Goal: Obtain resource: Download file/media

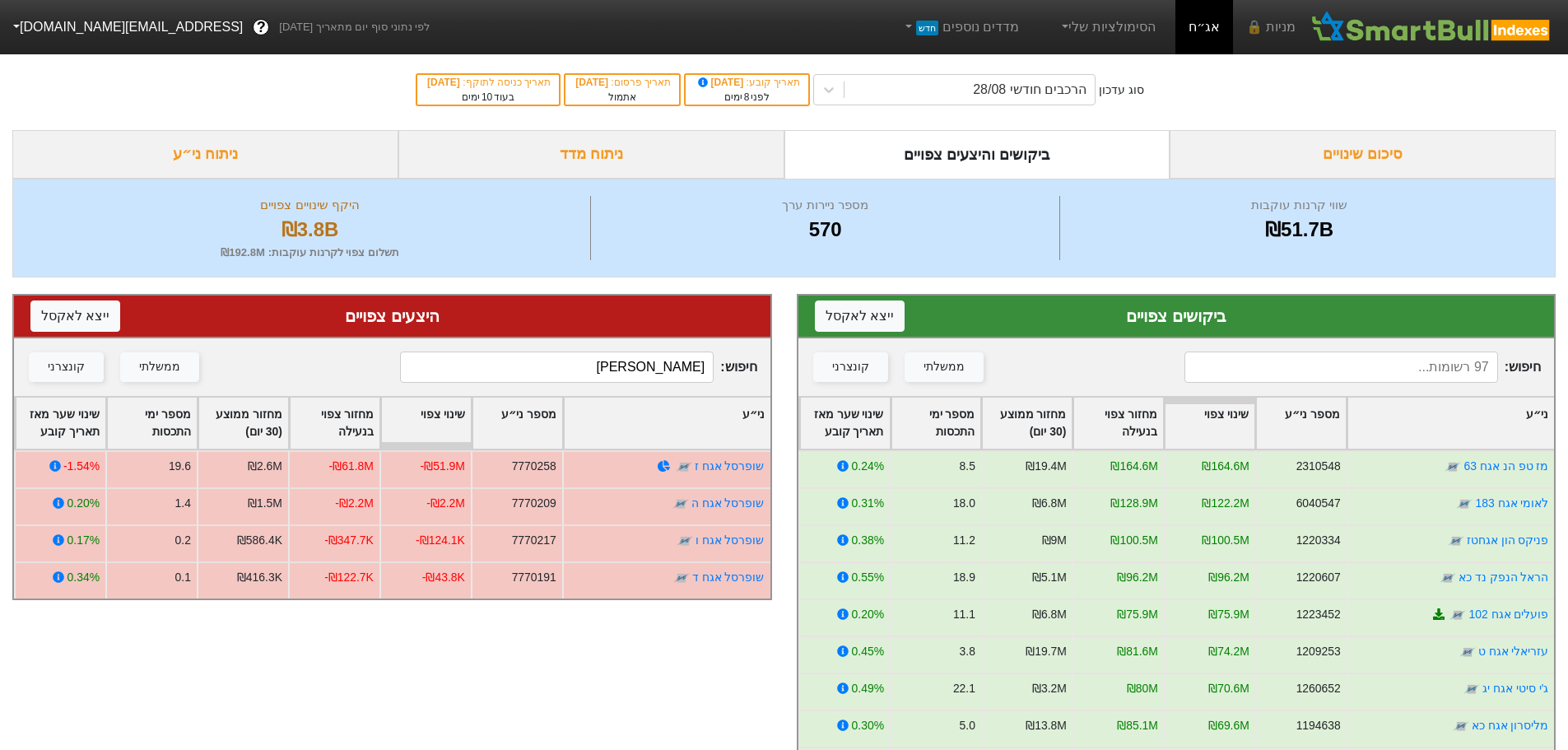
type input "ש"
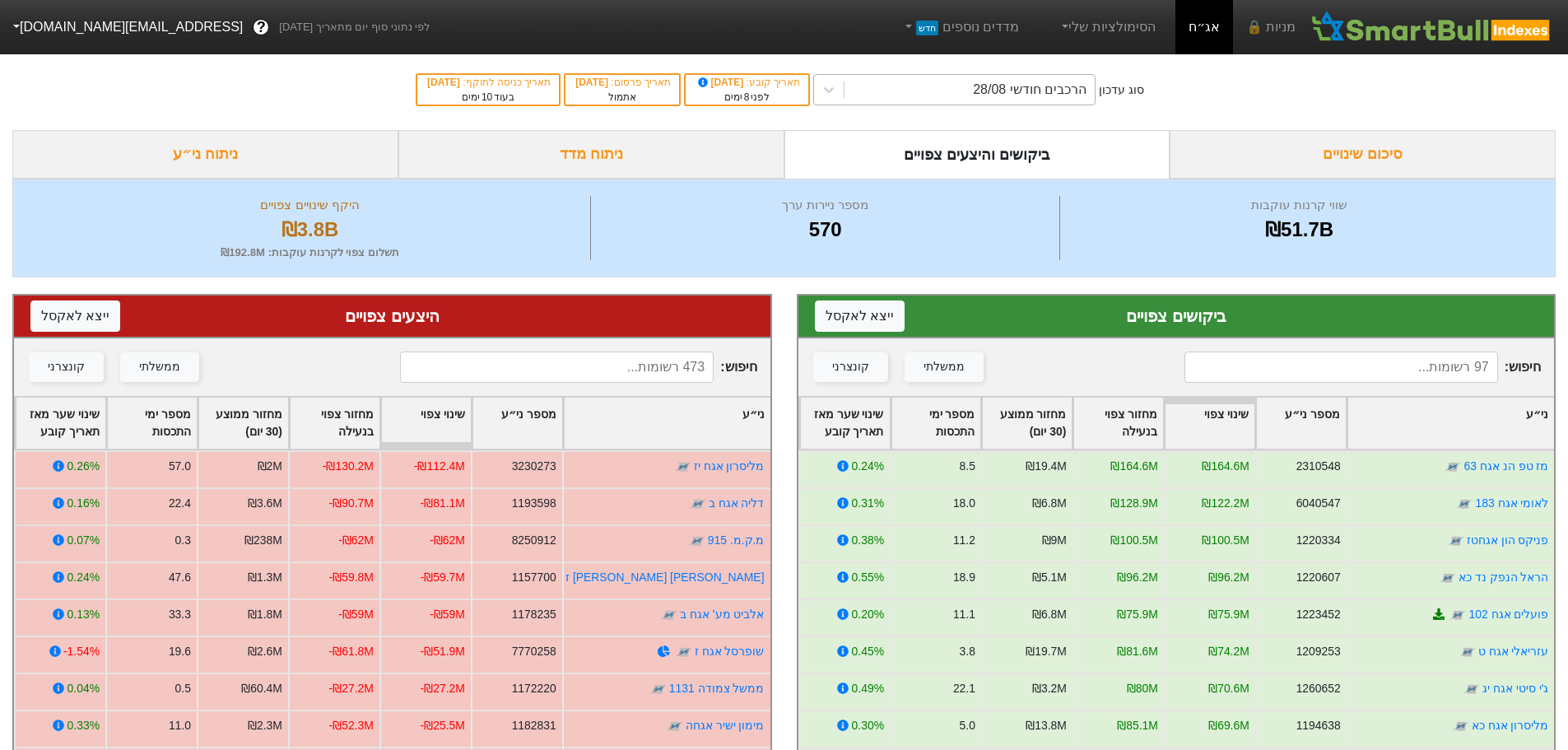
click at [1030, 90] on div "הרכבים חודשי 28/08" at bounding box center [1030, 89] width 113 height 20
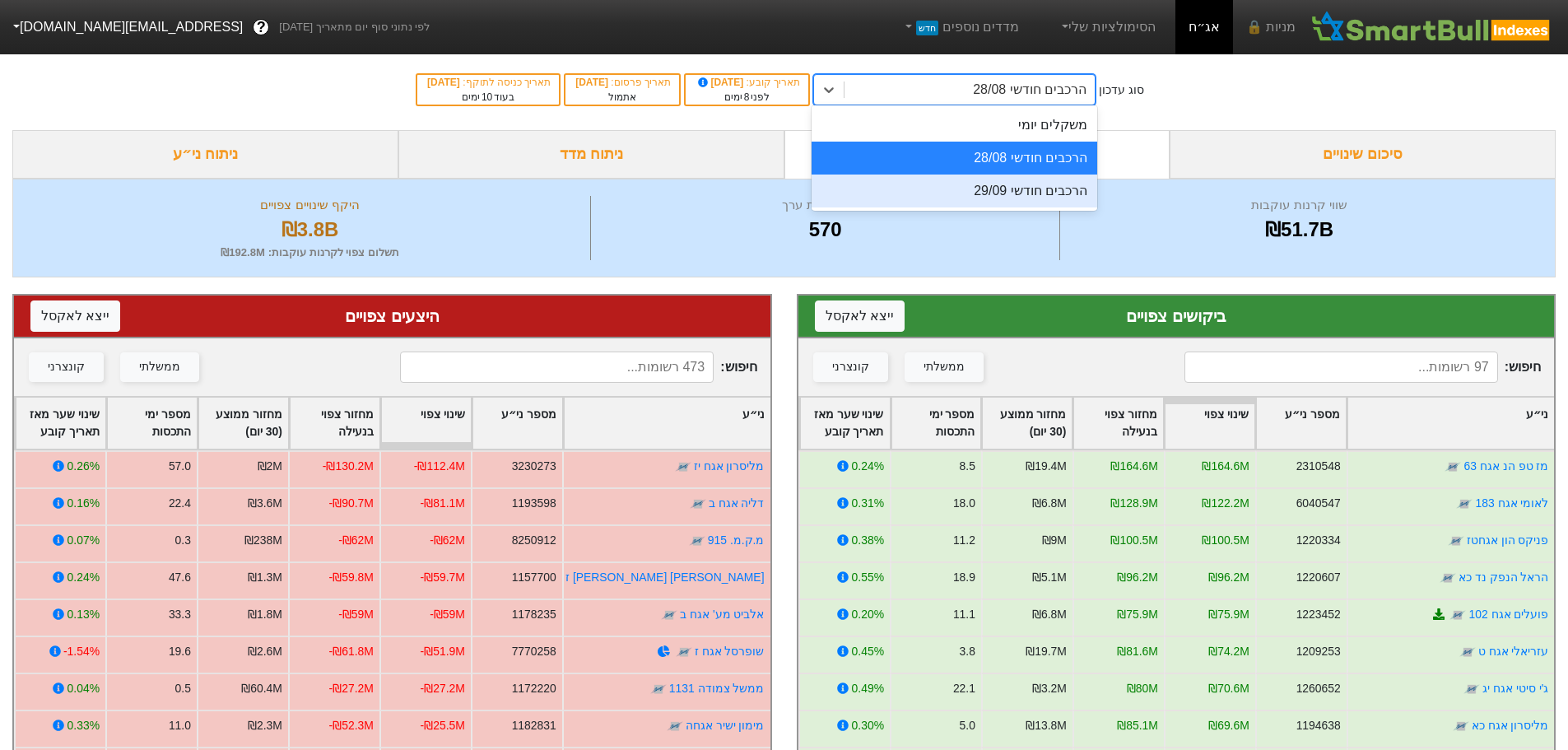
click at [1017, 190] on div "הרכבים חודשי 29/09" at bounding box center [954, 191] width 285 height 33
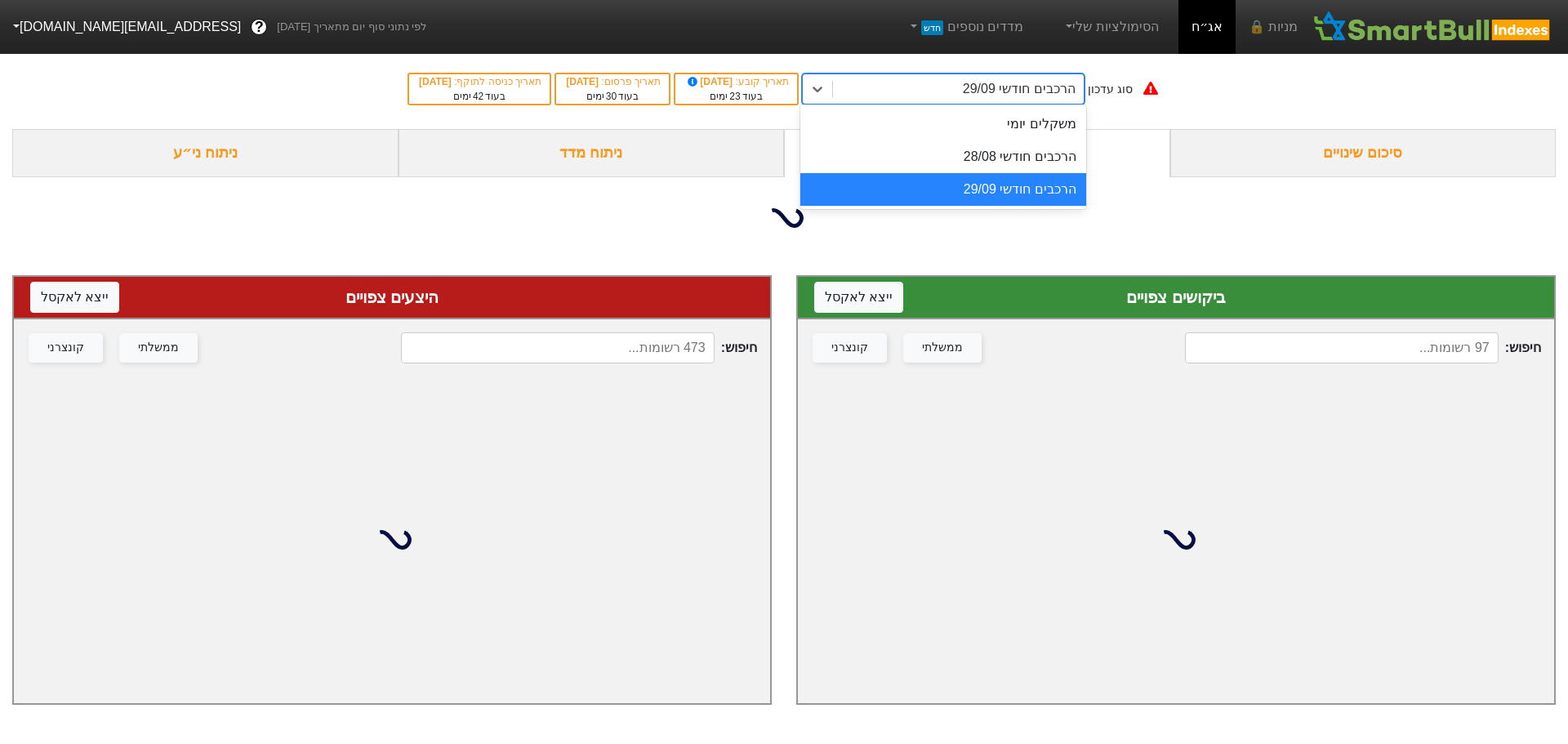
click at [1011, 86] on div "הרכבים חודשי 29/09" at bounding box center [1019, 89] width 112 height 19
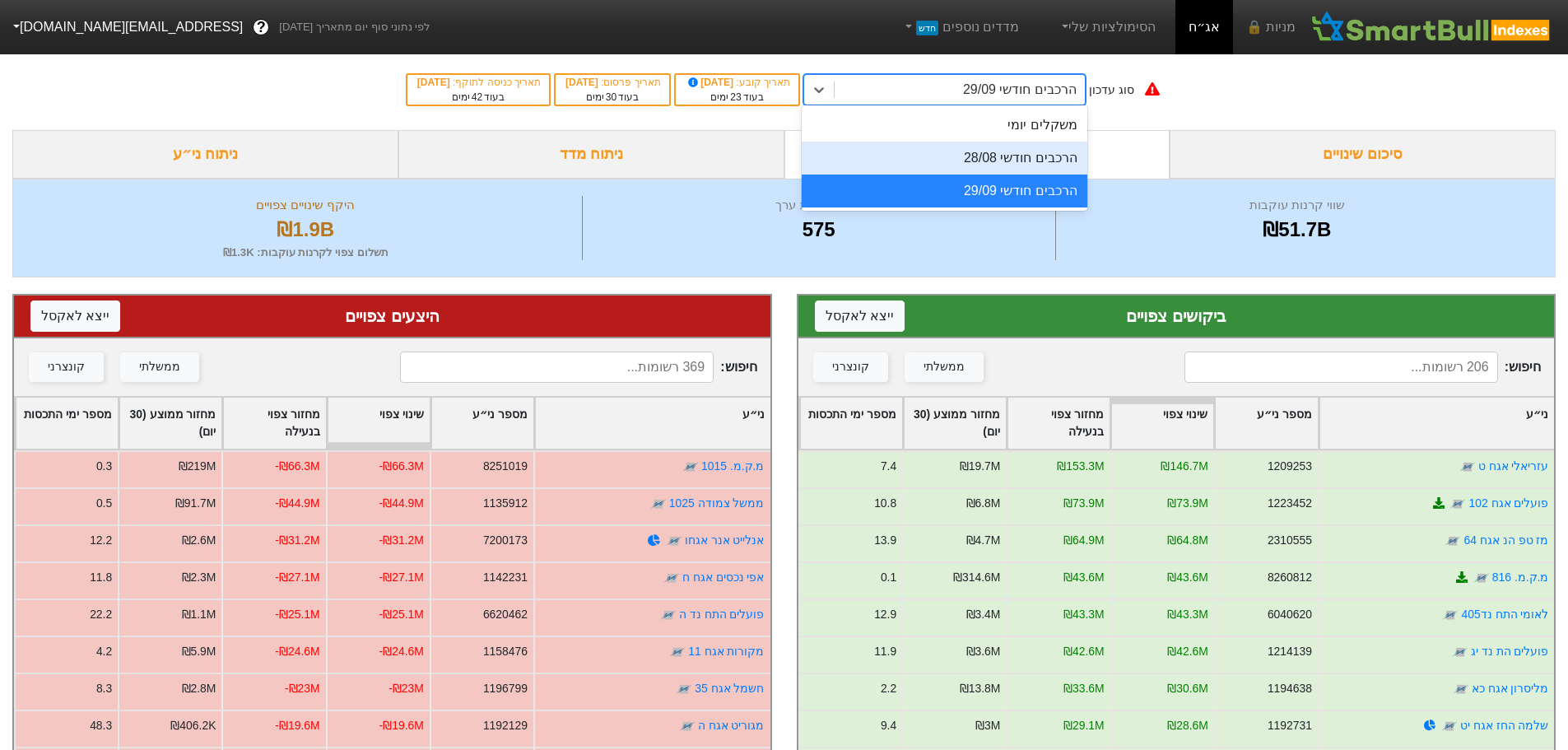
click at [1013, 155] on div "הרכבים חודשי 28/08" at bounding box center [944, 157] width 285 height 33
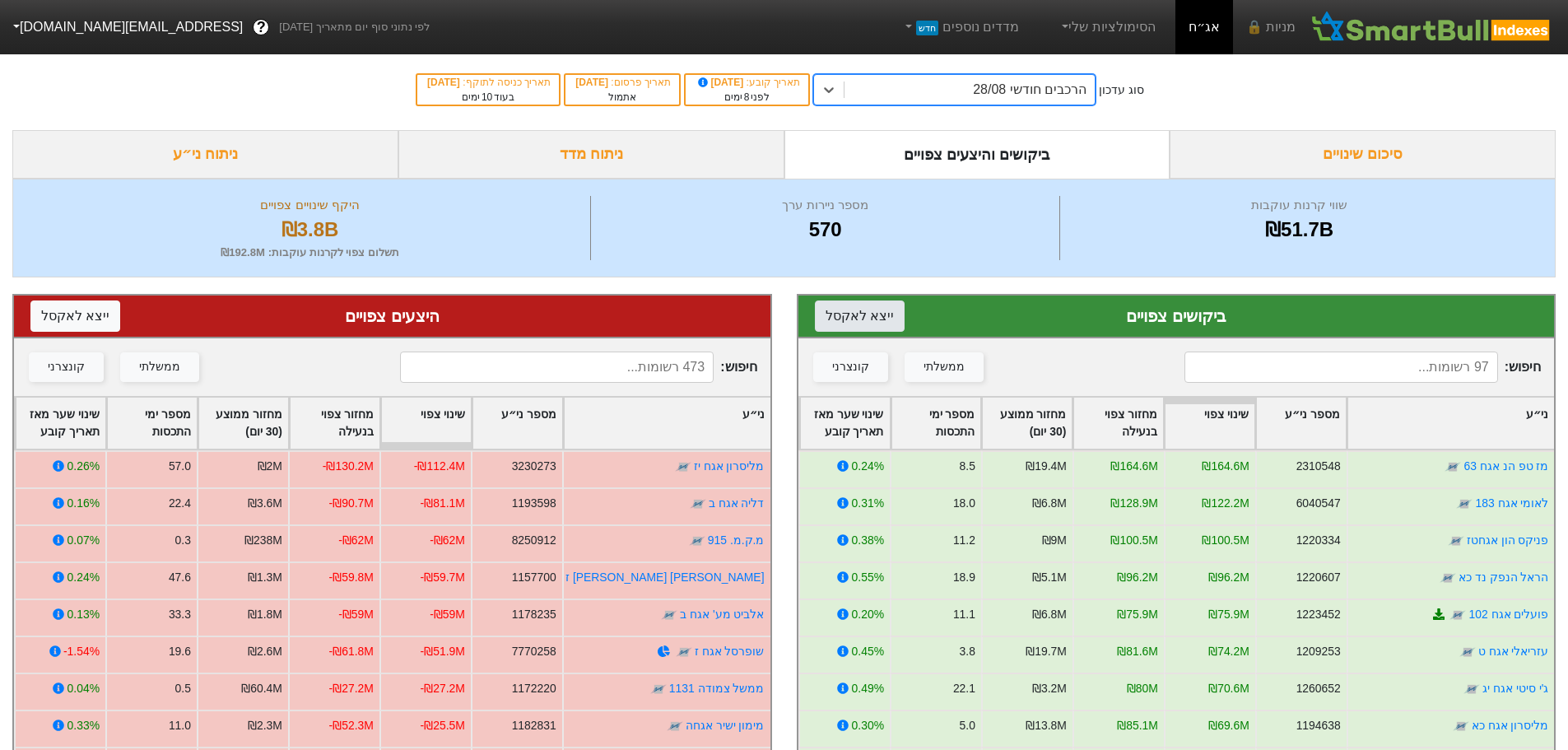
click at [854, 322] on button "ייצא ל אקסל" at bounding box center [860, 316] width 90 height 32
click at [54, 323] on button "ייצא ל אקסל" at bounding box center [75, 316] width 90 height 32
